Goal: Information Seeking & Learning: Learn about a topic

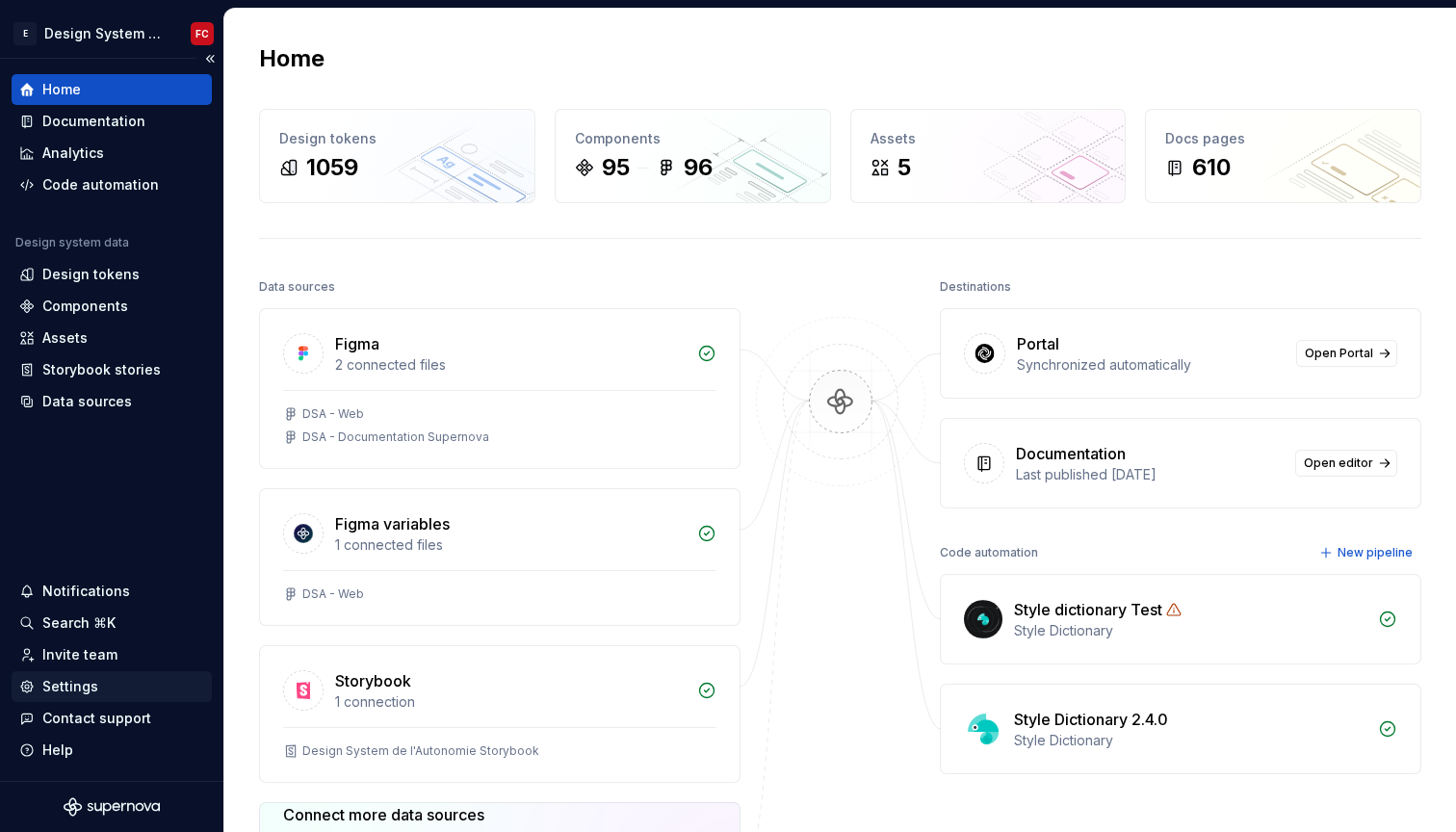
click at [108, 676] on div "Settings" at bounding box center [112, 686] width 185 height 19
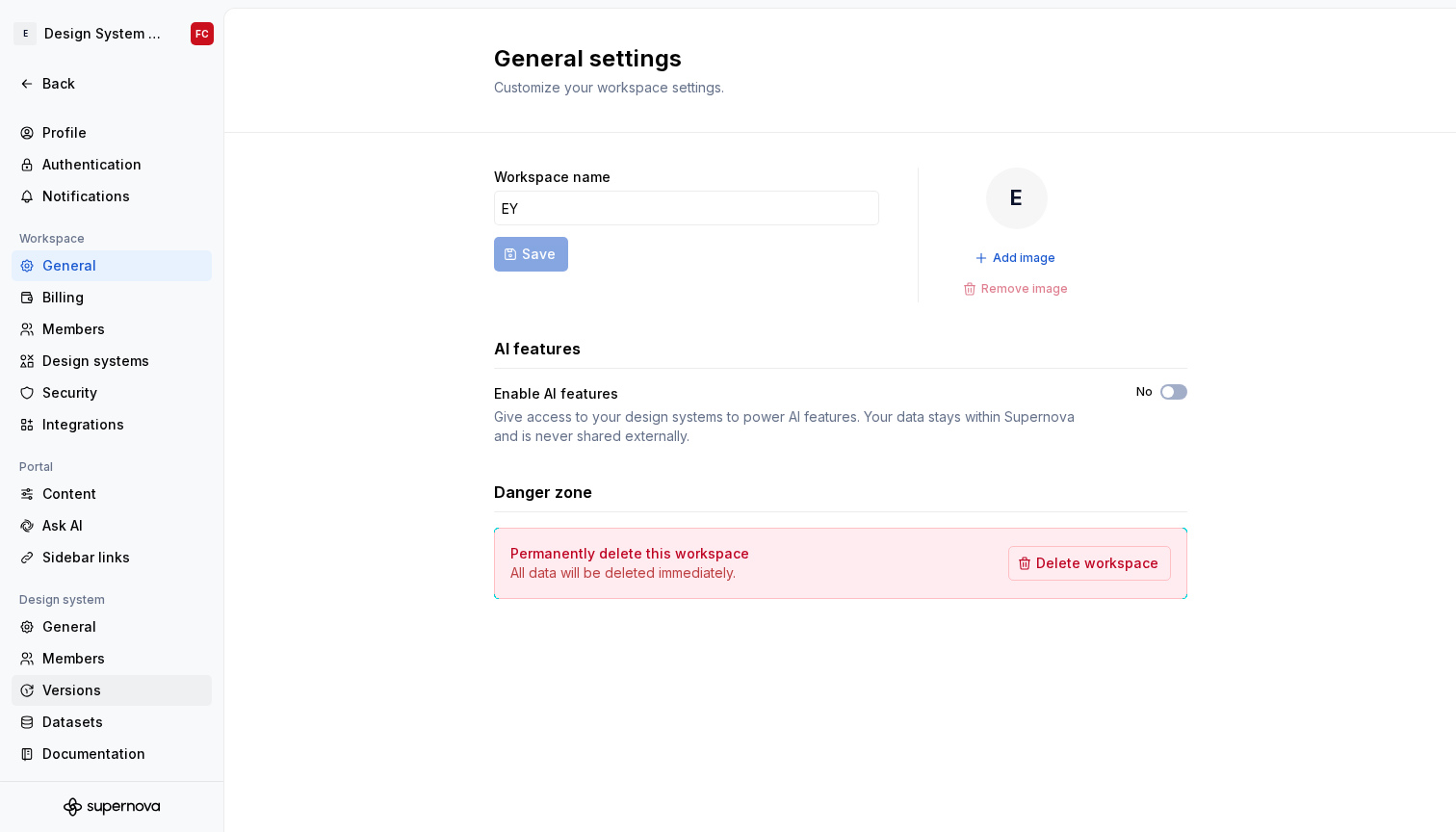
scroll to position [17, 0]
click at [82, 628] on div "General" at bounding box center [123, 627] width 161 height 19
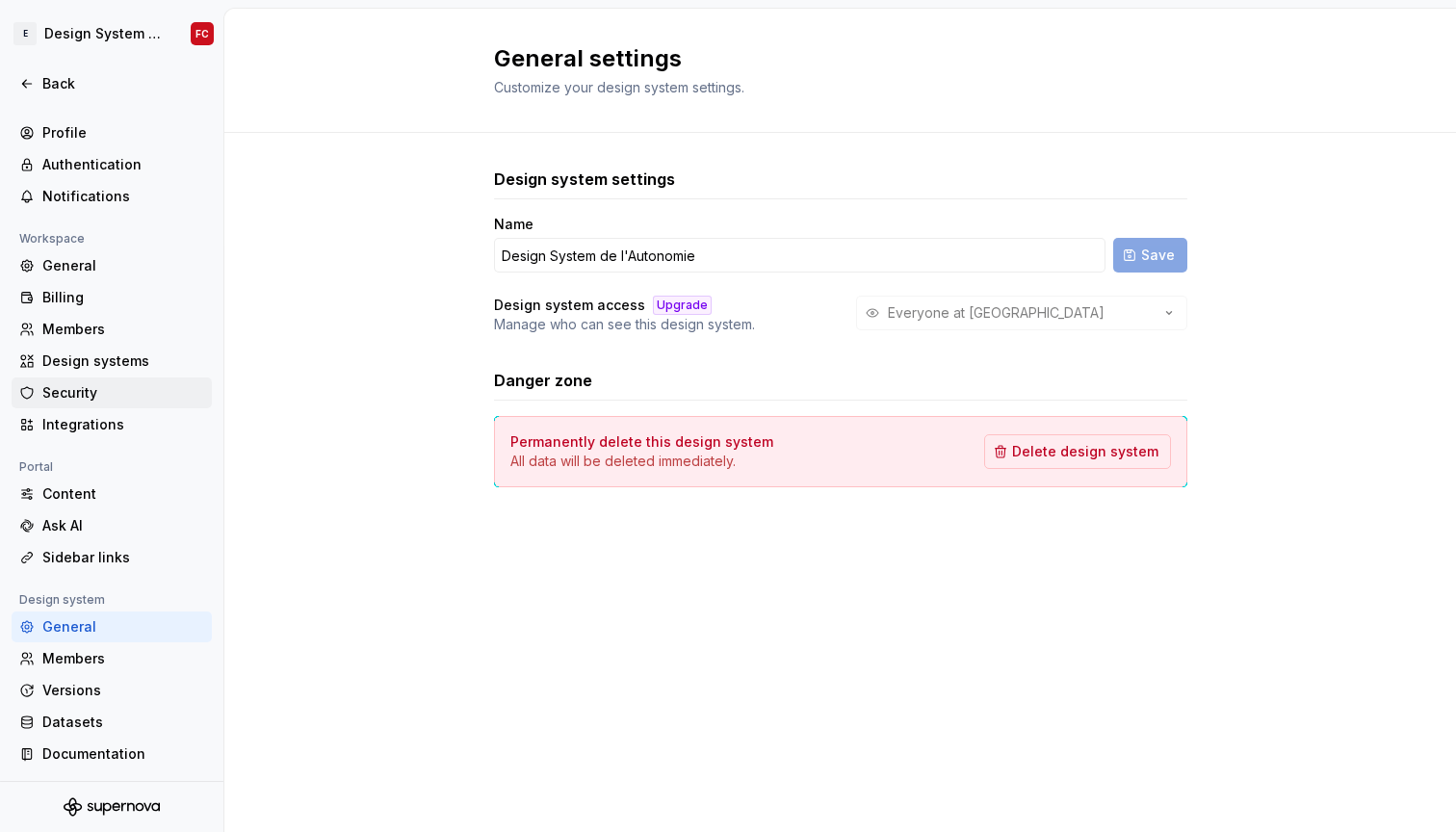
click at [141, 399] on div "Security" at bounding box center [123, 393] width 161 height 19
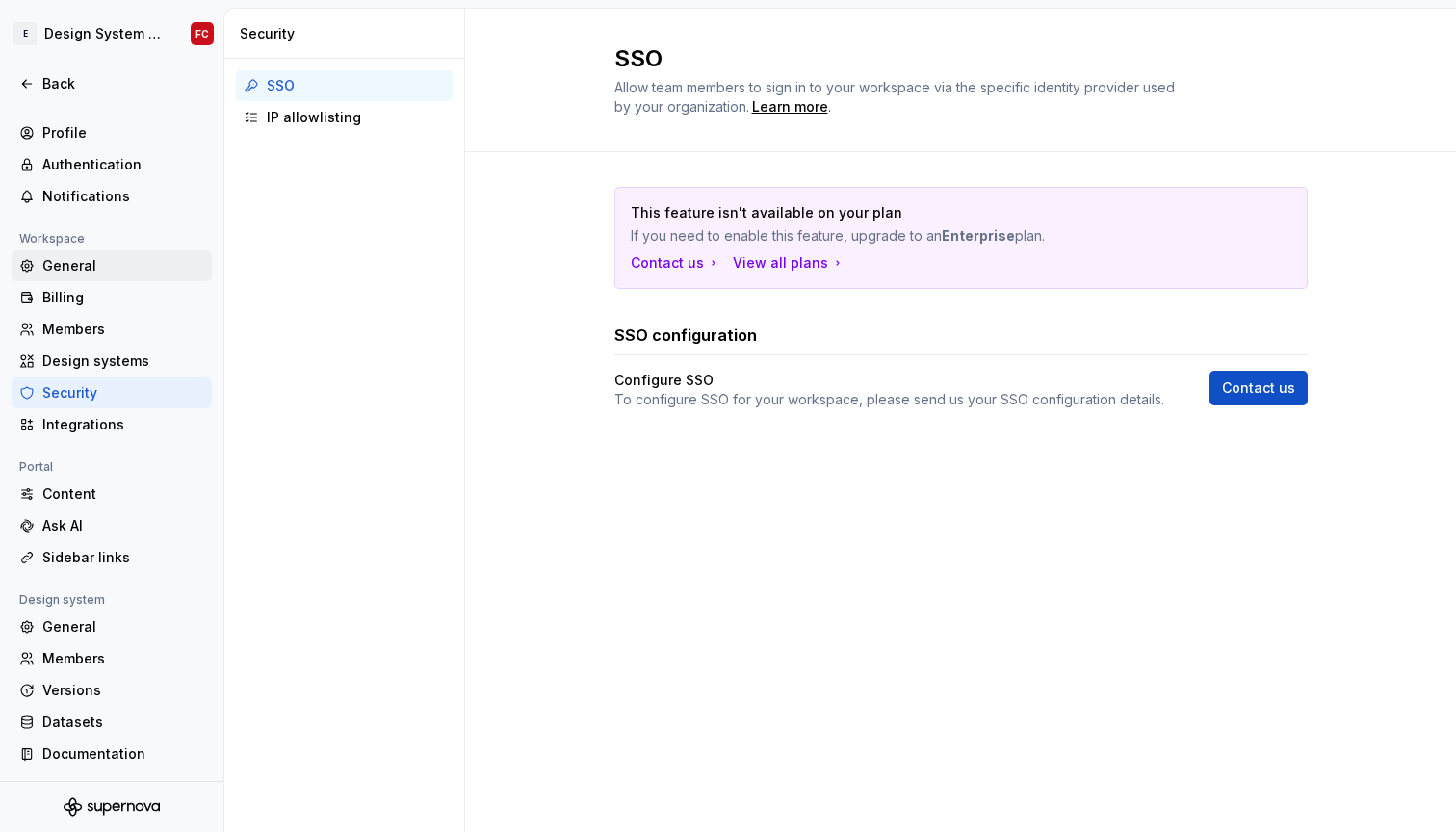
click at [96, 261] on div "General" at bounding box center [123, 265] width 161 height 19
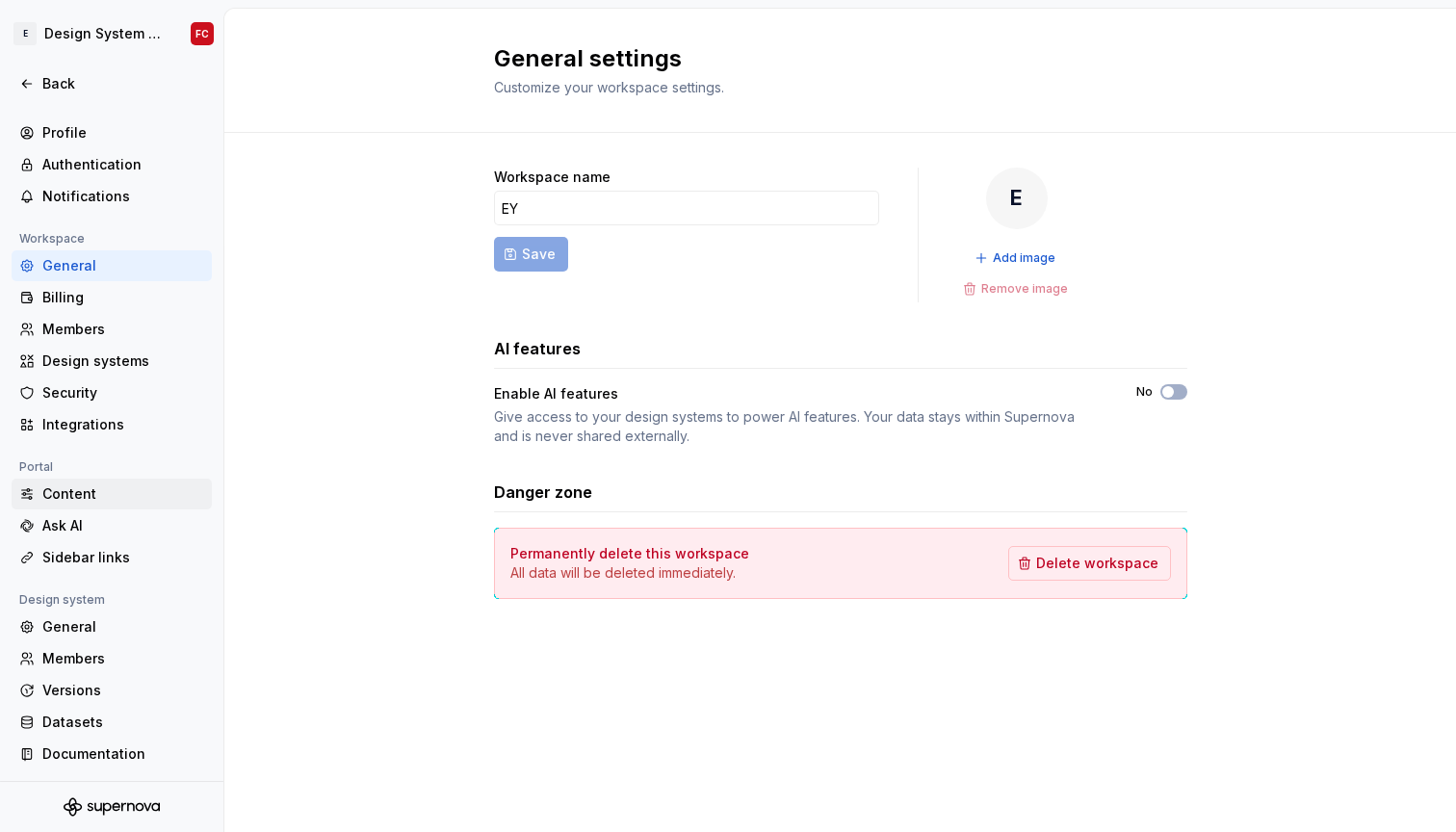
click at [115, 503] on div "Content" at bounding box center [112, 494] width 200 height 31
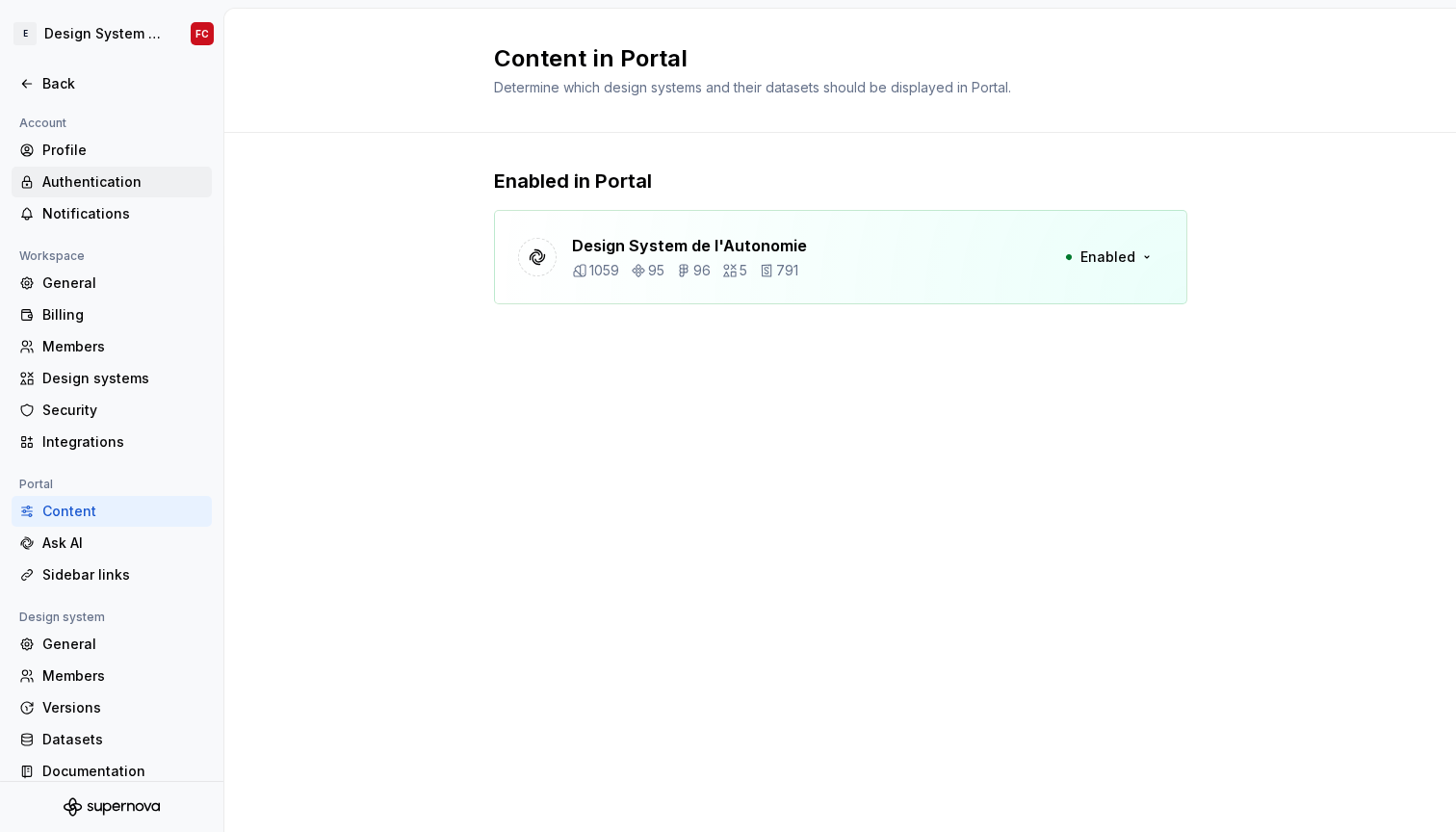
click at [111, 181] on div "Authentication" at bounding box center [123, 182] width 161 height 19
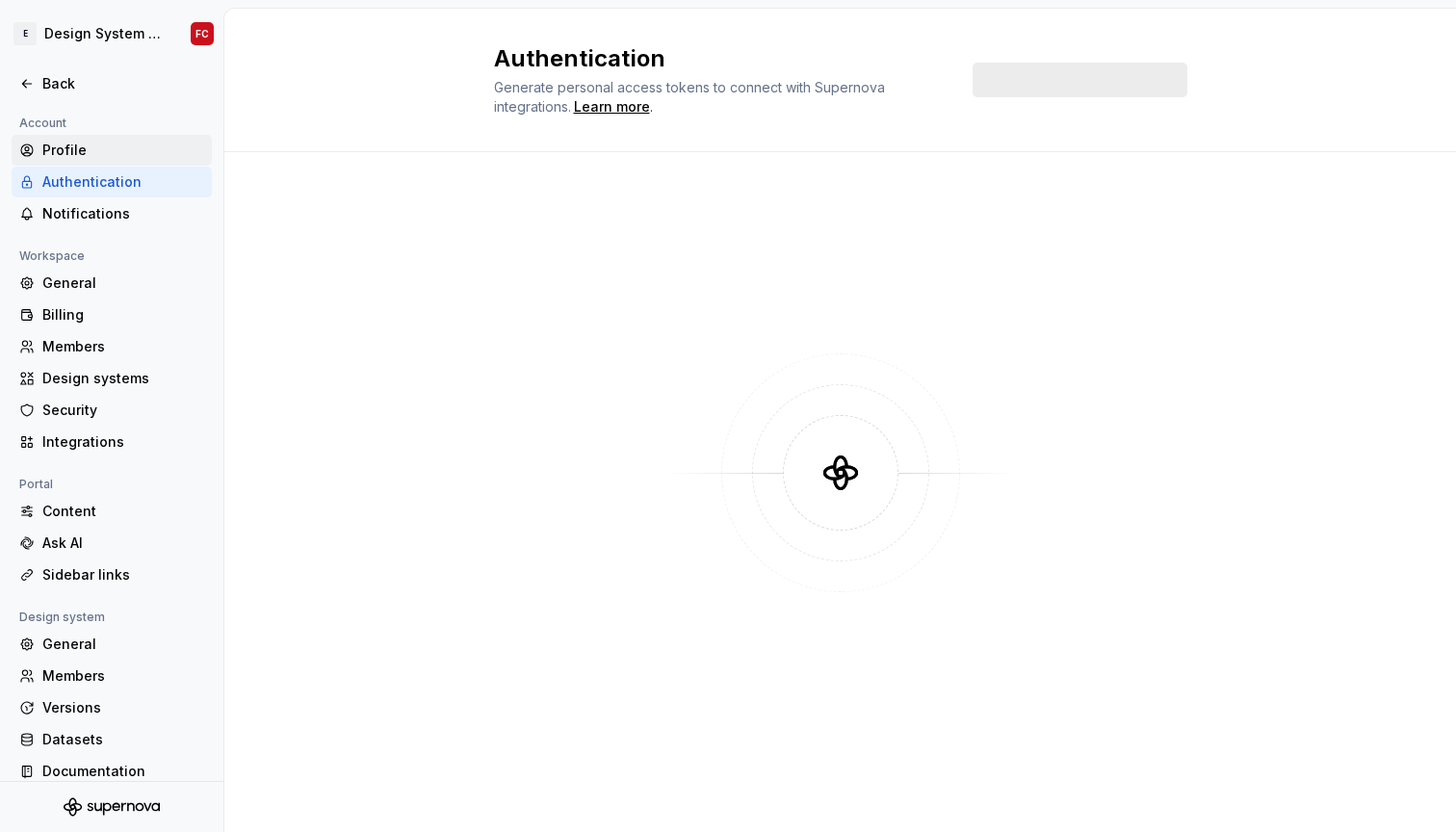
click at [77, 146] on div "Profile" at bounding box center [123, 151] width 161 height 19
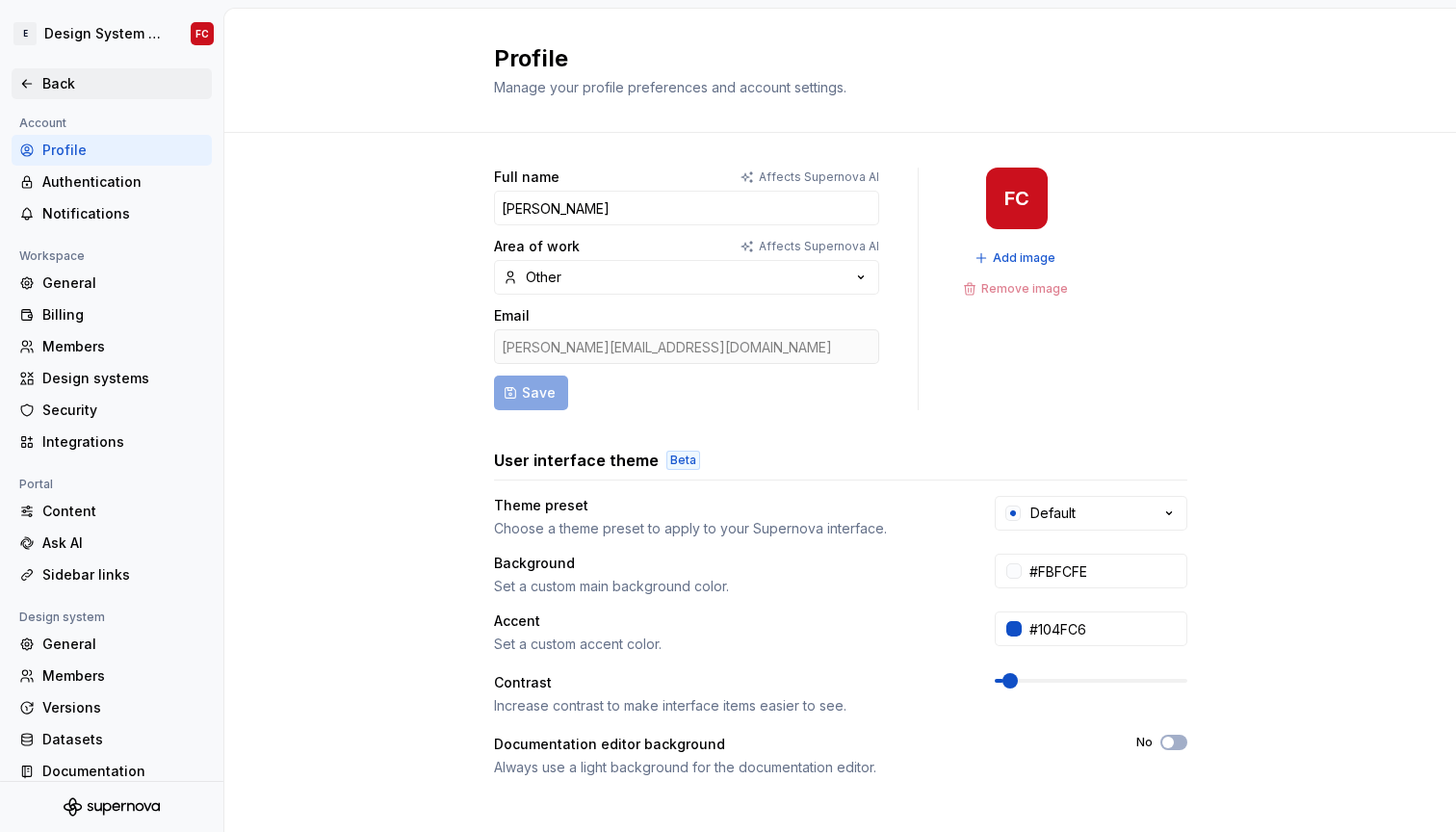
click at [42, 83] on div "Back" at bounding box center [112, 84] width 185 height 19
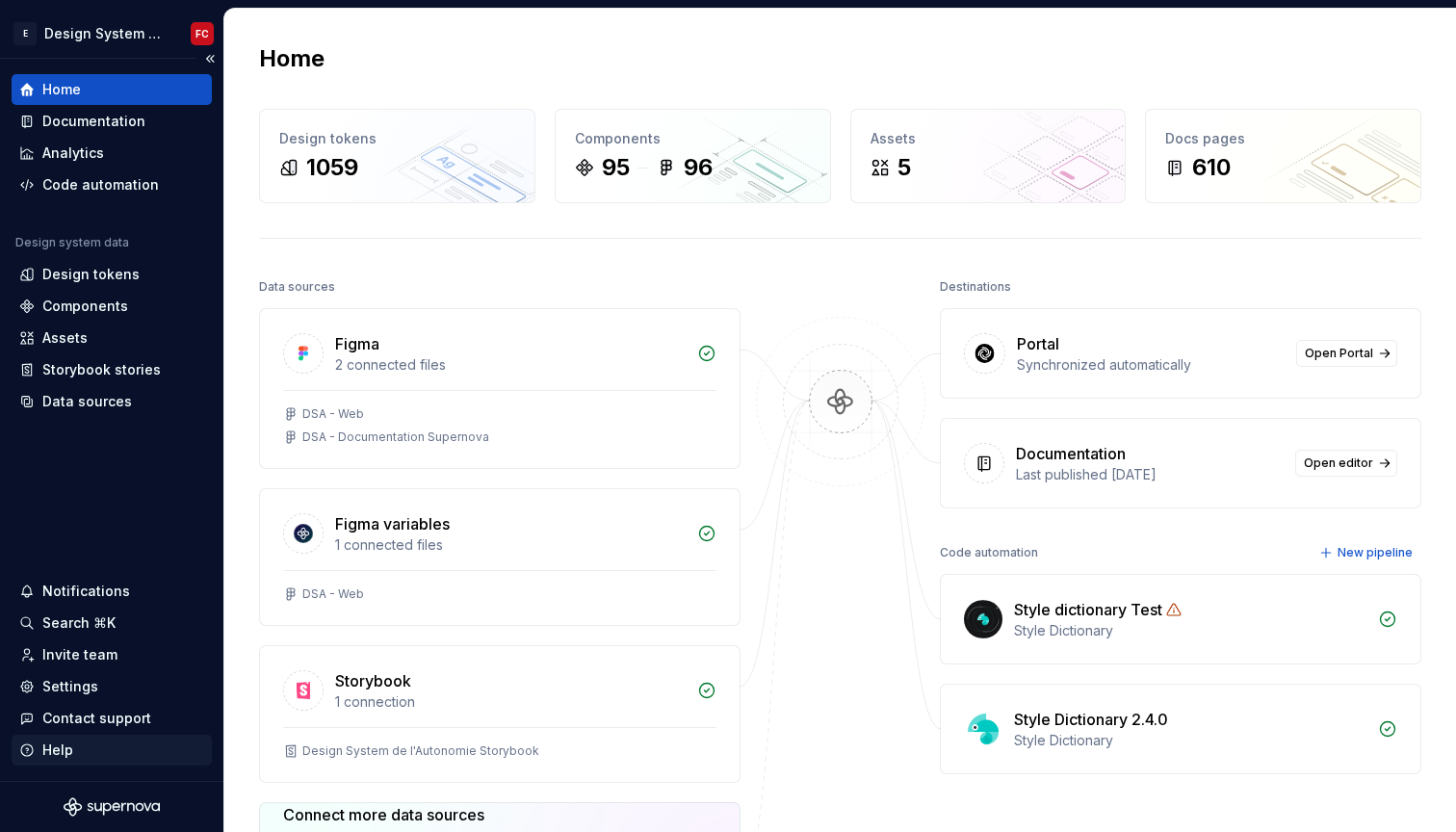
click at [69, 753] on div "Help" at bounding box center [58, 750] width 31 height 19
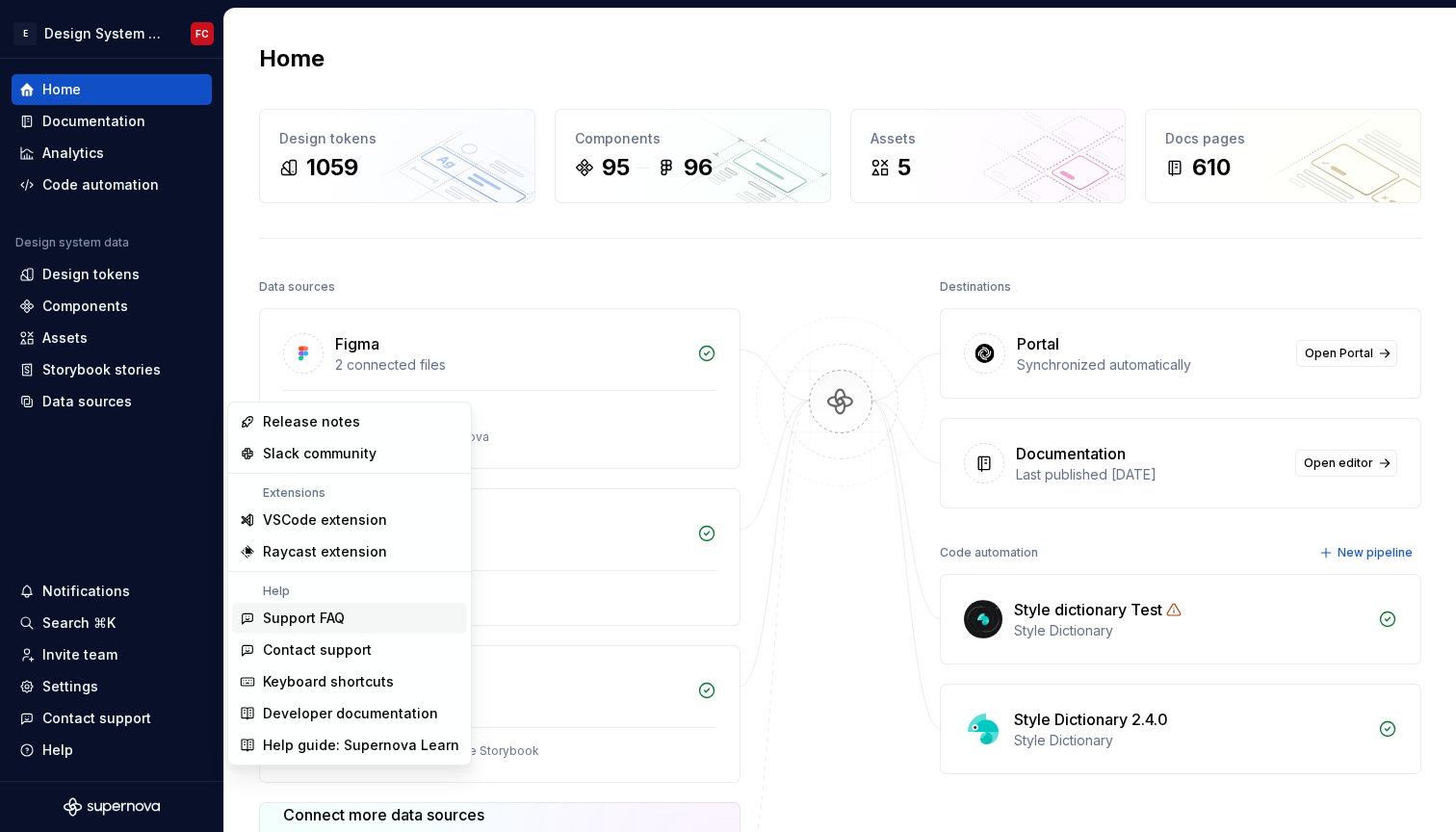
click at [328, 619] on div "Support FAQ" at bounding box center [303, 618] width 82 height 19
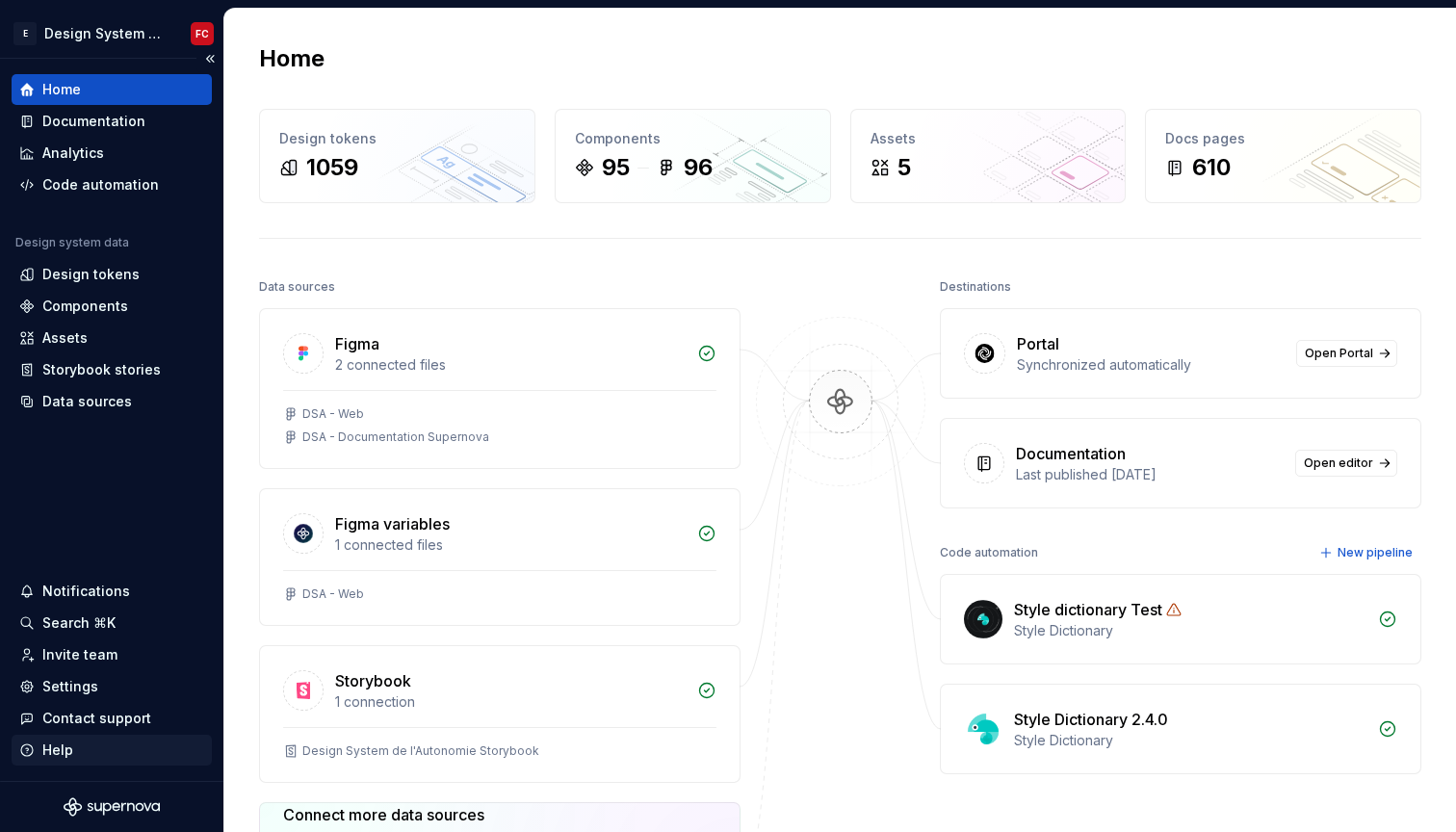
click at [57, 760] on div "Help" at bounding box center [112, 750] width 200 height 31
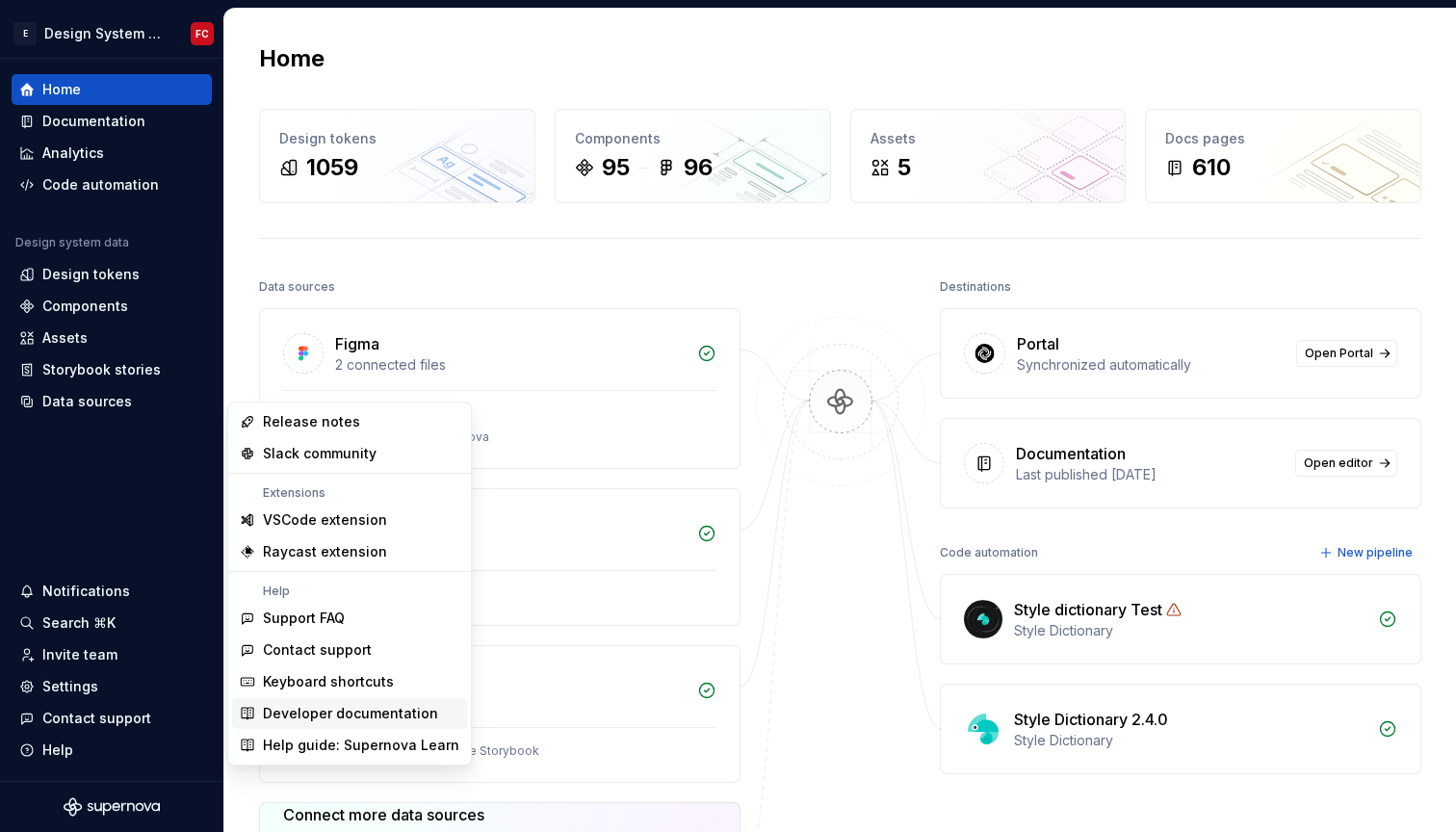
click at [365, 718] on div "Developer documentation" at bounding box center [350, 713] width 175 height 19
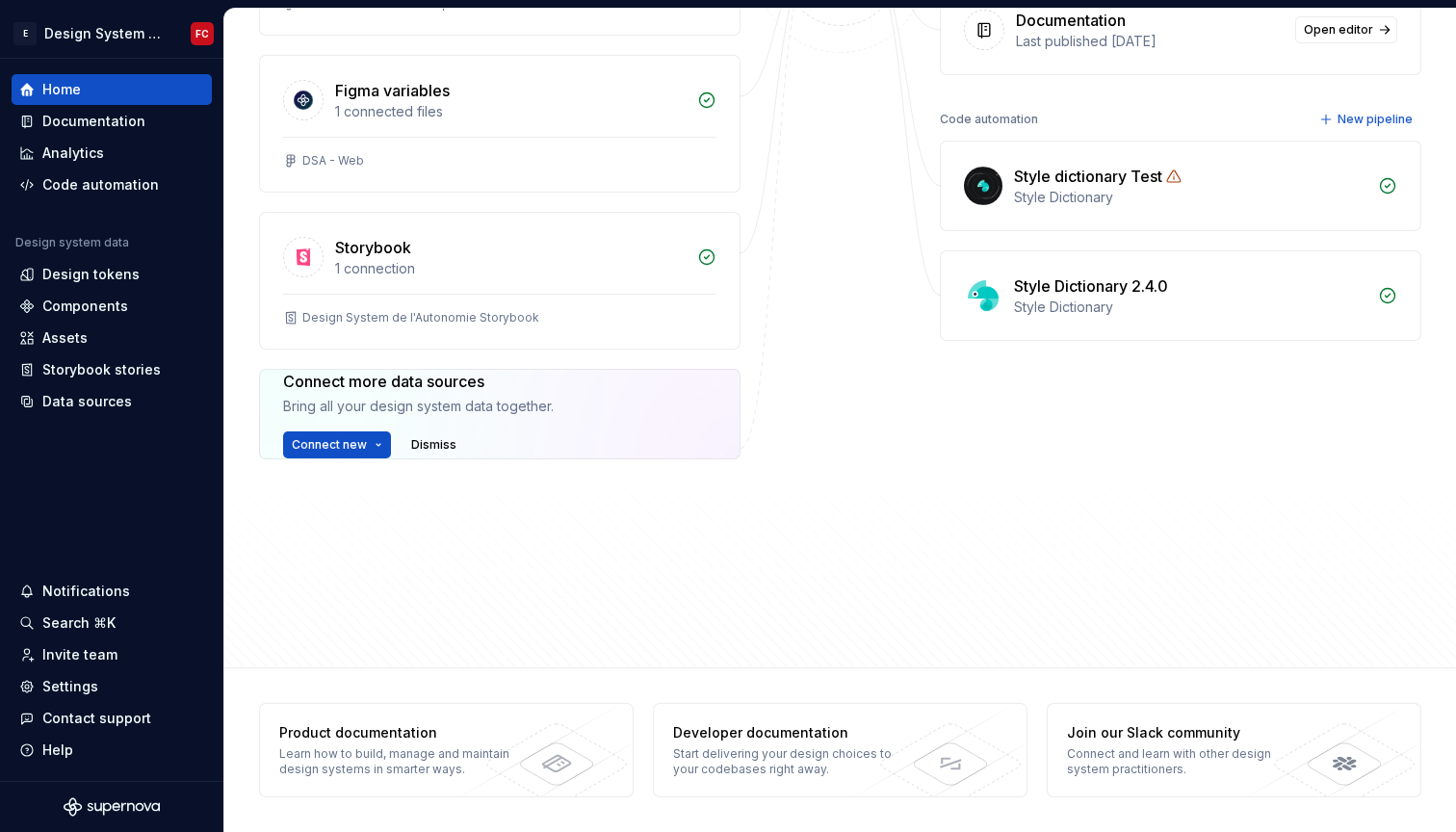
scroll to position [496, 0]
